Goal: Task Accomplishment & Management: Use online tool/utility

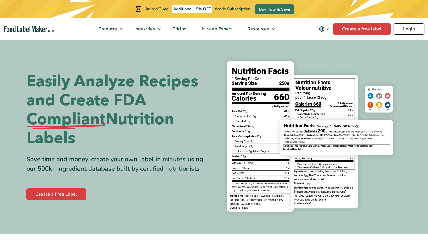
click at [407, 27] on link "Login" at bounding box center [409, 28] width 31 height 11
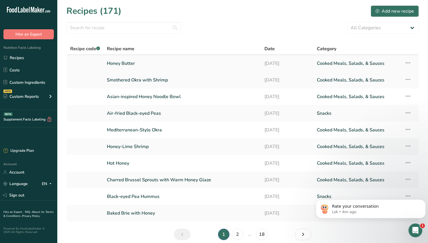
click at [121, 64] on link "Honey Butter" at bounding box center [182, 63] width 151 height 12
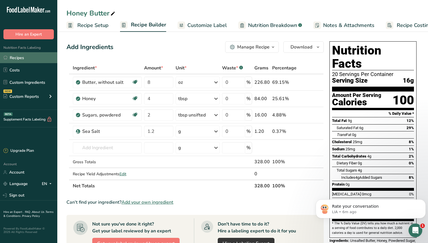
click at [23, 59] on link "Recipes" at bounding box center [28, 57] width 57 height 11
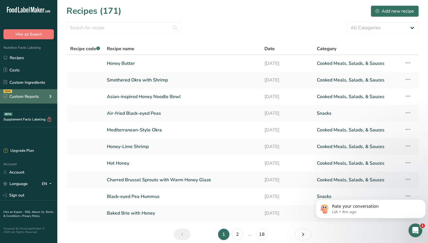
click at [50, 95] on icon at bounding box center [50, 96] width 7 height 10
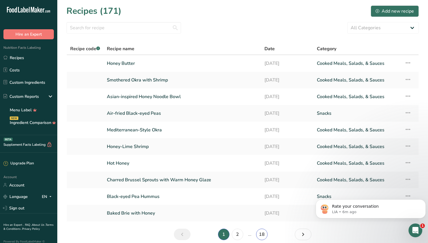
click at [261, 236] on link "18" at bounding box center [261, 233] width 11 height 11
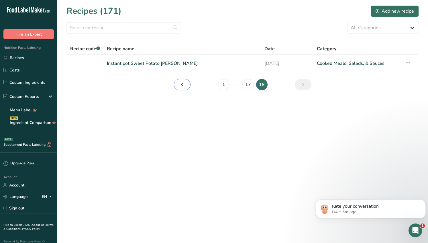
click at [188, 88] on link "Page 17." at bounding box center [182, 84] width 17 height 11
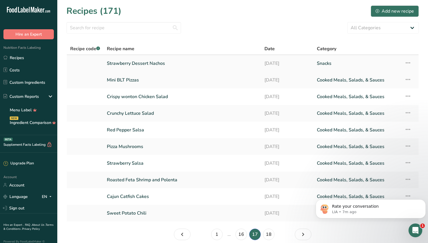
click at [144, 62] on link "Strawberry Dessert Nachos" at bounding box center [182, 63] width 151 height 12
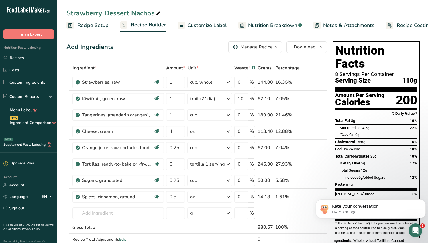
click at [403, 77] on span "110g" at bounding box center [409, 80] width 15 height 7
click at [202, 24] on span "Customize Label" at bounding box center [207, 25] width 40 height 8
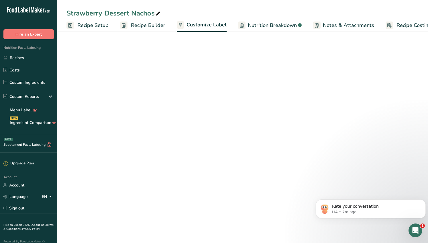
scroll to position [0, 13]
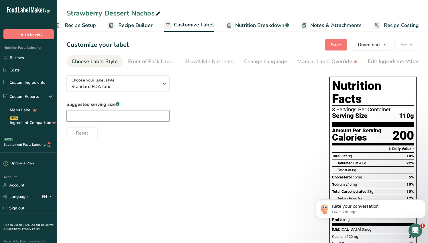
click at [85, 116] on input "text" at bounding box center [117, 115] width 103 height 11
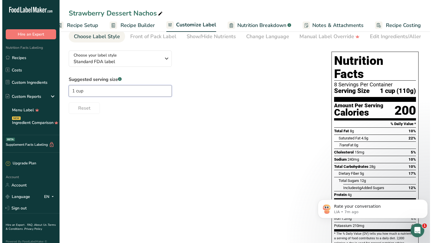
scroll to position [0, 0]
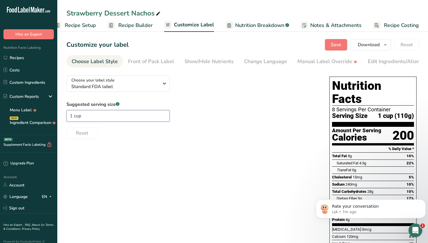
type input "1 cup"
click at [161, 145] on div "Choose your label style Standard FDA label USA (FDA) Standard FDA label Tabular…" at bounding box center [242, 186] width 352 height 230
click at [73, 19] on link "Recipe Setup" at bounding box center [75, 25] width 42 height 13
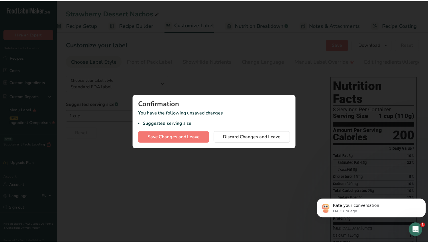
scroll to position [0, 2]
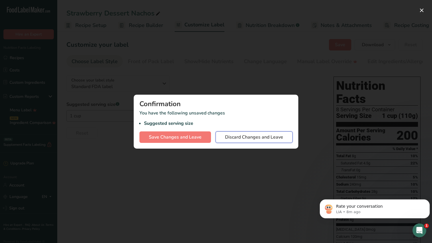
click at [245, 136] on span "Discard Changes and Leave" at bounding box center [254, 136] width 58 height 7
